Goal: Information Seeking & Learning: Learn about a topic

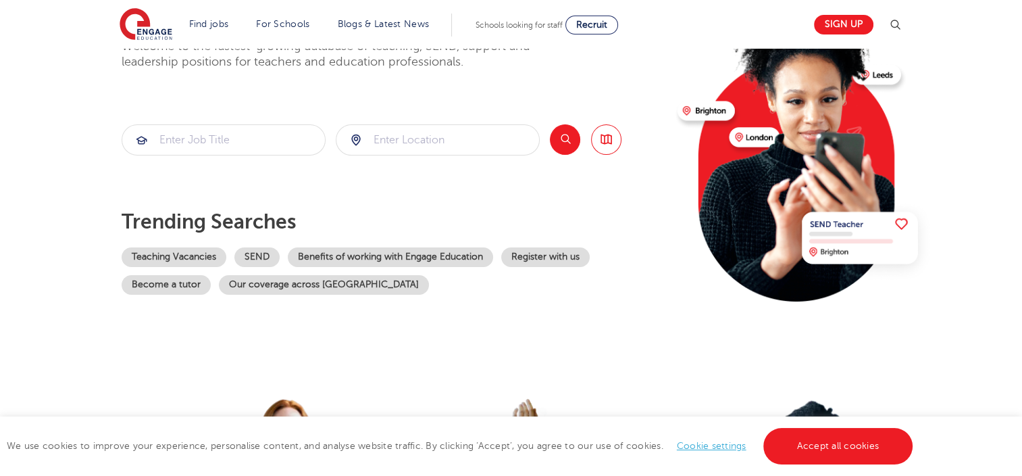
scroll to position [135, 0]
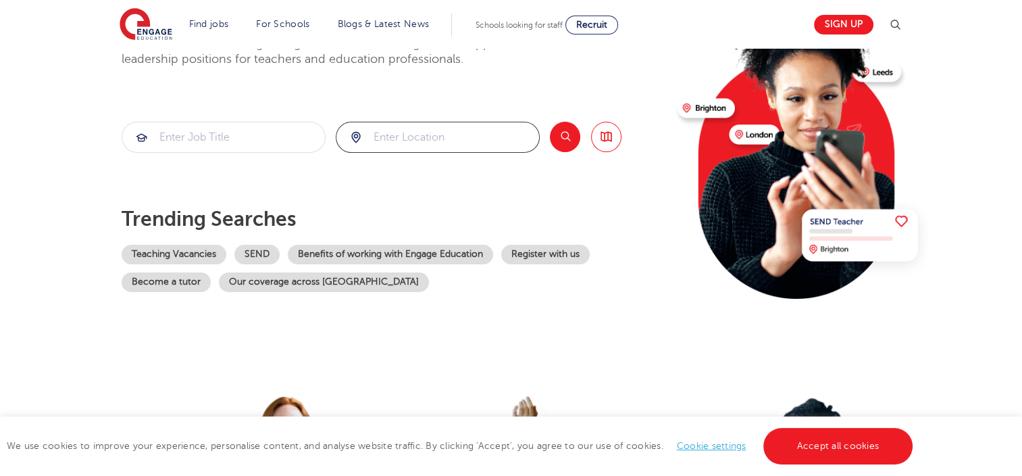
click at [476, 122] on input "search" at bounding box center [437, 137] width 203 height 30
type input "[GEOGRAPHIC_DATA]"
click button "Submit" at bounding box center [0, 0] width 0 height 0
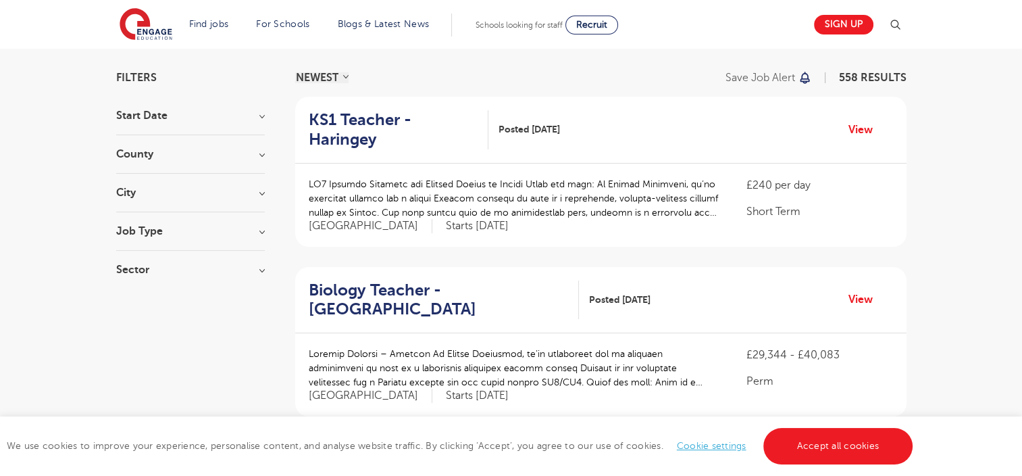
scroll to position [68, 0]
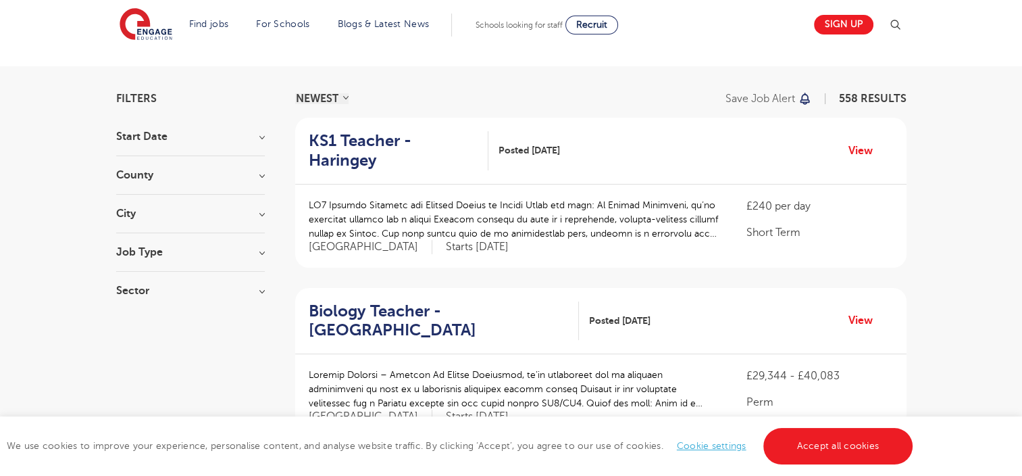
click at [251, 249] on h3 "Job Type" at bounding box center [190, 252] width 149 height 11
click at [254, 281] on section "Start [GEOGRAPHIC_DATA] [GEOGRAPHIC_DATA] 558 [GEOGRAPHIC_DATA] 124 [GEOGRAPHIC…" at bounding box center [190, 221] width 149 height 181
click at [254, 281] on section "Start [GEOGRAPHIC_DATA] [GEOGRAPHIC_DATA] 558 [GEOGRAPHIC_DATA] 124 [GEOGRAPHIC…" at bounding box center [190, 220] width 149 height 178
click at [262, 293] on h3 "Sector" at bounding box center [190, 290] width 149 height 11
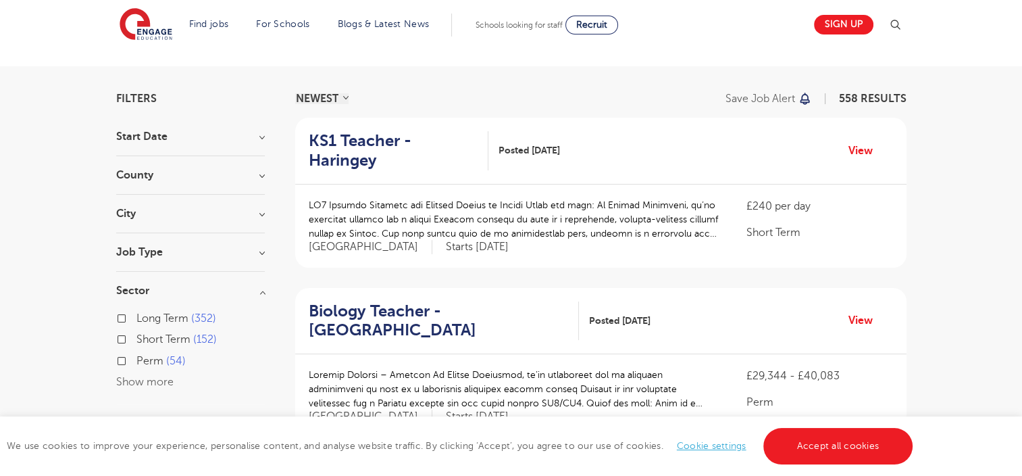
click at [261, 292] on h3 "Sector" at bounding box center [190, 290] width 149 height 11
click at [254, 223] on div "City Hounslow 60 [GEOGRAPHIC_DATA] 29 [GEOGRAPHIC_DATA] 27 [GEOGRAPHIC_DATA] 27…" at bounding box center [190, 220] width 149 height 25
click at [257, 188] on div "County [GEOGRAPHIC_DATA] 558 [GEOGRAPHIC_DATA] 124 [GEOGRAPHIC_DATA] 31 [GEOGRA…" at bounding box center [190, 182] width 149 height 25
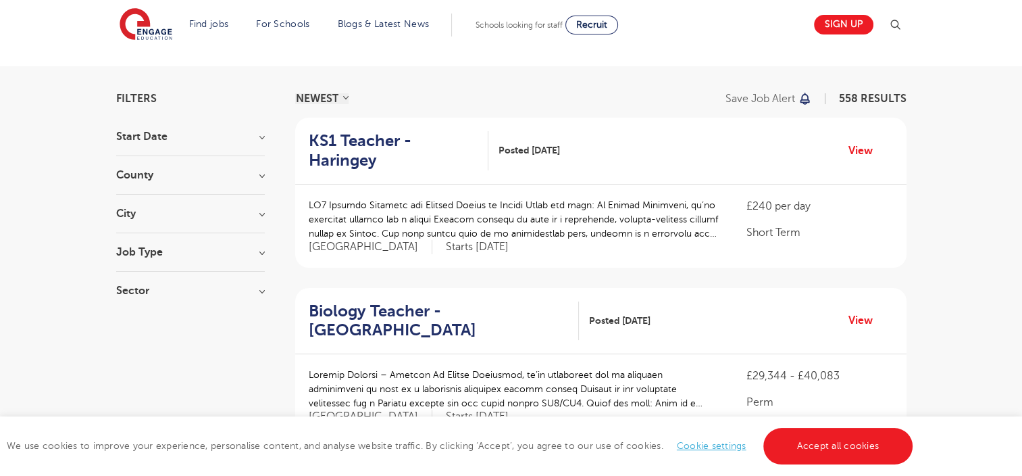
click at [263, 134] on h3 "Start Date" at bounding box center [190, 136] width 149 height 11
click at [256, 138] on h3 "Start Date" at bounding box center [190, 136] width 149 height 11
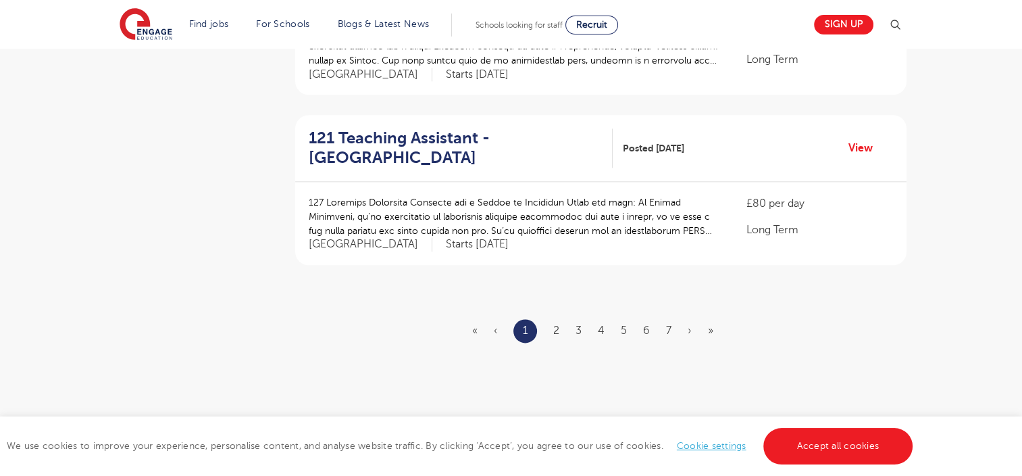
scroll to position [1689, 0]
